Goal: Information Seeking & Learning: Learn about a topic

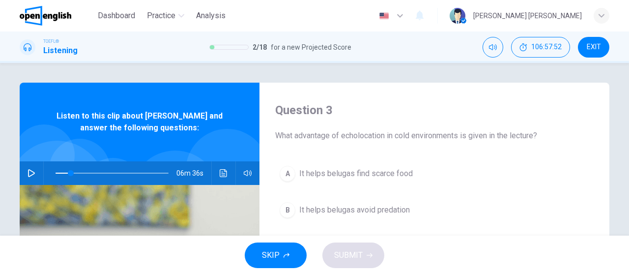
type input "*"
click at [56, 175] on span at bounding box center [112, 173] width 113 height 14
click at [594, 51] on span "EXIT" at bounding box center [594, 47] width 14 height 8
